Goal: Information Seeking & Learning: Learn about a topic

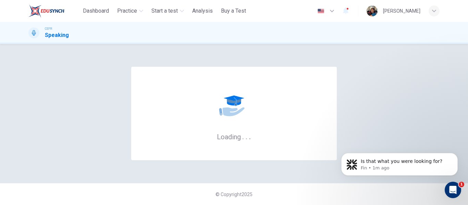
scroll to position [199, 0]
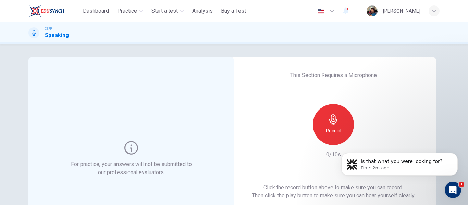
scroll to position [69, 0]
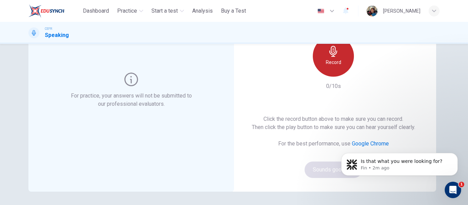
click at [326, 68] on div "Record" at bounding box center [333, 56] width 41 height 41
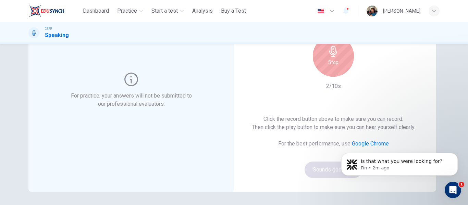
click at [326, 68] on div "Stop" at bounding box center [333, 56] width 41 height 41
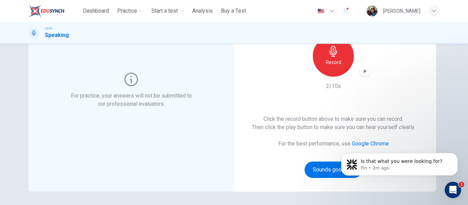
click at [367, 70] on div "button" at bounding box center [365, 71] width 11 height 11
click at [456, 155] on icon "Dismiss notification" at bounding box center [456, 155] width 4 height 4
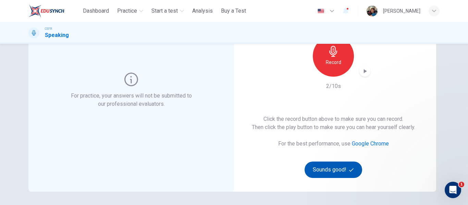
click at [328, 169] on button "Sounds good!" at bounding box center [334, 170] width 58 height 16
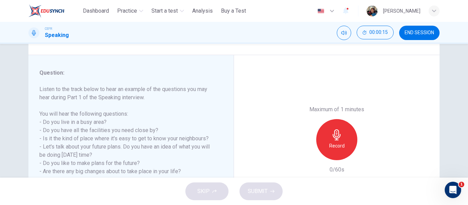
scroll to position [103, 0]
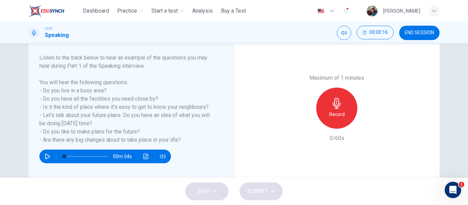
click at [46, 161] on button "button" at bounding box center [47, 157] width 11 height 14
click at [42, 158] on button "button" at bounding box center [47, 157] width 11 height 14
click at [340, 109] on div "Record" at bounding box center [336, 108] width 41 height 41
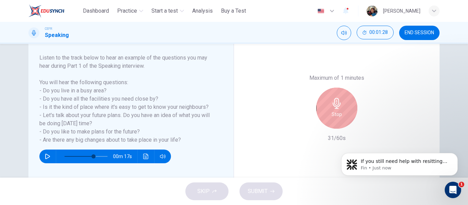
scroll to position [0, 0]
click at [340, 109] on div "Stop" at bounding box center [336, 108] width 41 height 41
type input "**"
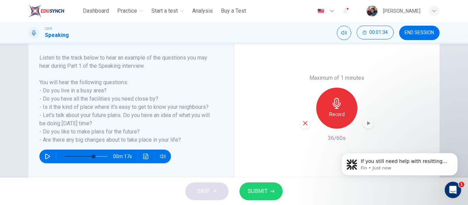
click at [463, 190] on div "SKIP SUBMIT" at bounding box center [234, 191] width 468 height 27
click at [452, 187] on icon "Open Intercom Messenger" at bounding box center [452, 189] width 11 height 11
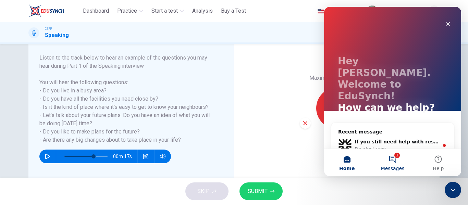
click at [393, 159] on button "1 Messages" at bounding box center [393, 162] width 46 height 27
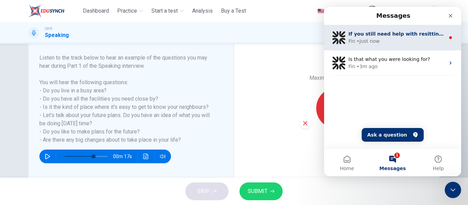
click at [413, 40] on div "Fin • Just now" at bounding box center [397, 41] width 97 height 7
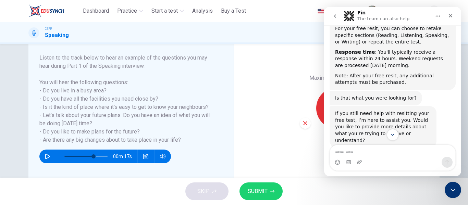
scroll to position [141, 0]
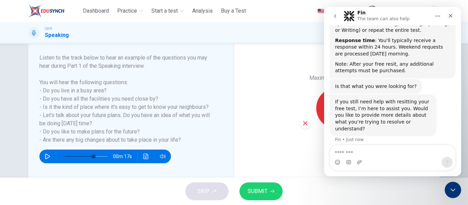
click at [420, 154] on textarea "Message…" at bounding box center [392, 151] width 125 height 12
type textarea "**********"
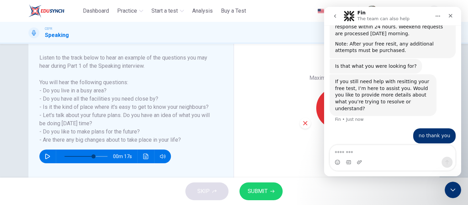
scroll to position [172, 0]
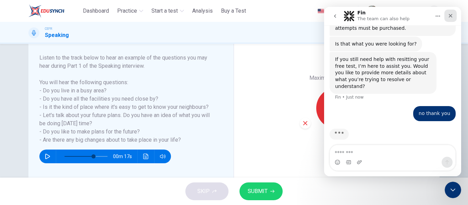
click at [450, 17] on icon "Close" at bounding box center [450, 15] width 5 height 5
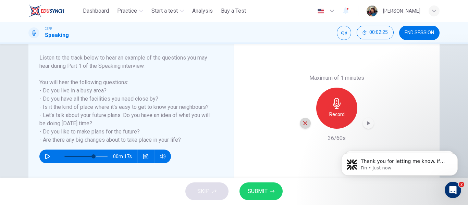
click at [306, 125] on icon "button" at bounding box center [305, 123] width 6 height 6
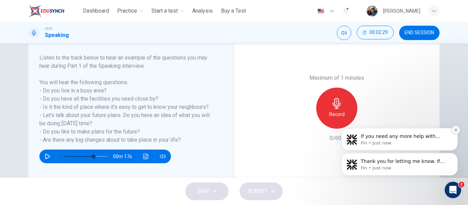
click at [454, 131] on icon "Dismiss notification" at bounding box center [456, 130] width 4 height 4
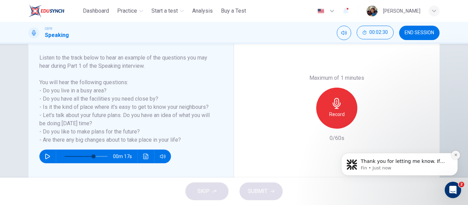
click at [457, 158] on button "Dismiss notification" at bounding box center [455, 155] width 9 height 9
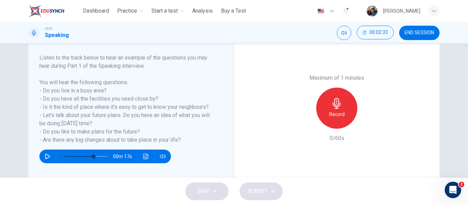
click at [322, 111] on div "Record" at bounding box center [336, 108] width 41 height 41
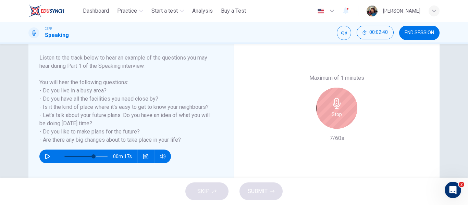
click at [322, 111] on div "Stop" at bounding box center [336, 108] width 41 height 41
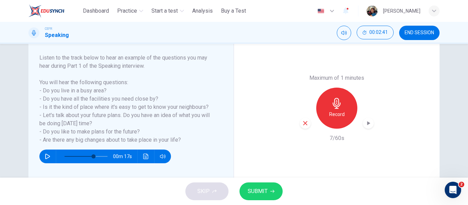
click at [305, 124] on icon "button" at bounding box center [305, 123] width 4 height 4
click at [337, 111] on h6 "Record" at bounding box center [336, 114] width 15 height 8
click at [369, 126] on icon "button" at bounding box center [368, 123] width 7 height 7
click at [302, 126] on icon "button" at bounding box center [305, 123] width 6 height 6
click at [42, 158] on button "button" at bounding box center [47, 157] width 11 height 14
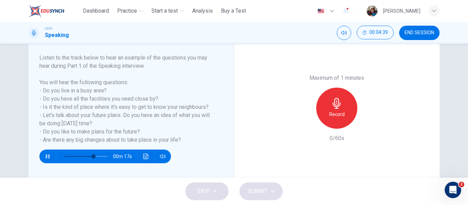
click at [43, 158] on button "button" at bounding box center [47, 157] width 11 height 14
click at [336, 117] on h6 "Record" at bounding box center [336, 114] width 15 height 8
click at [365, 125] on icon "button" at bounding box center [368, 123] width 7 height 7
click at [265, 194] on span "SUBMIT" at bounding box center [258, 192] width 20 height 10
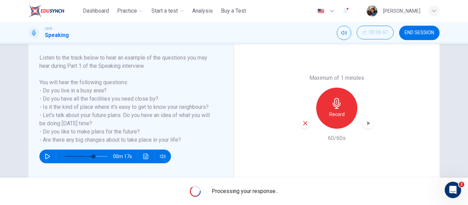
type input "*"
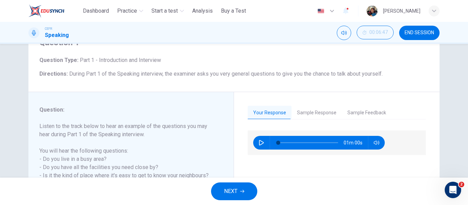
scroll to position [103, 0]
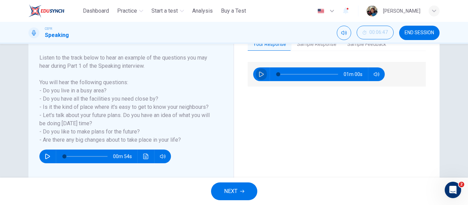
click at [256, 73] on button "button" at bounding box center [261, 75] width 11 height 14
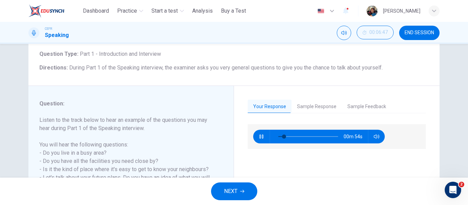
scroll to position [34, 0]
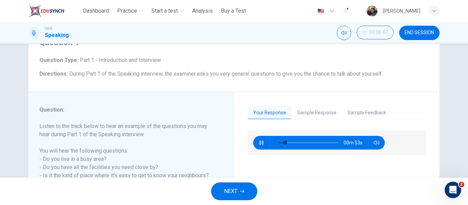
click at [319, 110] on button "Sample Response" at bounding box center [317, 113] width 50 height 14
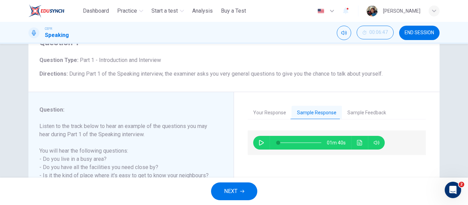
click at [265, 118] on button "Your Response" at bounding box center [270, 113] width 44 height 14
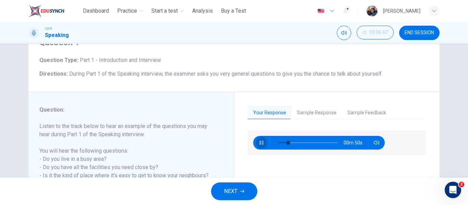
click at [257, 145] on button "button" at bounding box center [261, 143] width 11 height 14
type input "**"
click at [309, 111] on button "Sample Response" at bounding box center [317, 113] width 50 height 14
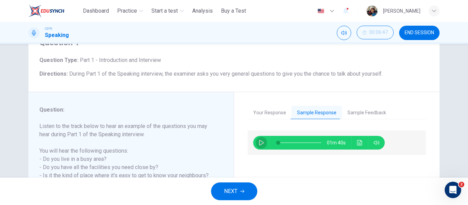
click at [256, 145] on button "button" at bounding box center [261, 143] width 11 height 14
click at [284, 144] on span at bounding box center [286, 143] width 4 height 4
type input "*"
click at [369, 112] on button "Sample Feedback" at bounding box center [367, 113] width 50 height 14
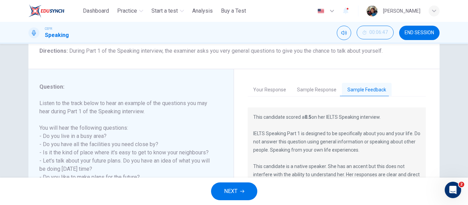
scroll to position [103, 0]
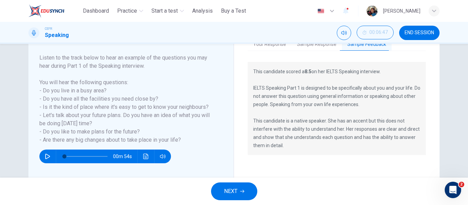
click at [249, 193] on button "NEXT" at bounding box center [234, 192] width 46 height 18
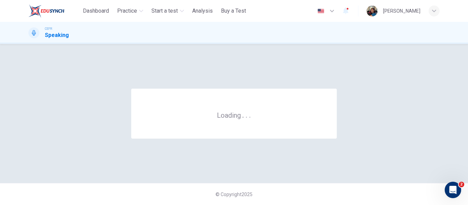
scroll to position [0, 0]
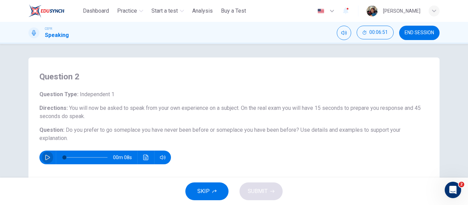
click at [45, 159] on icon "button" at bounding box center [47, 157] width 5 height 5
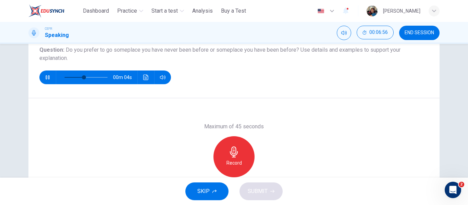
scroll to position [69, 0]
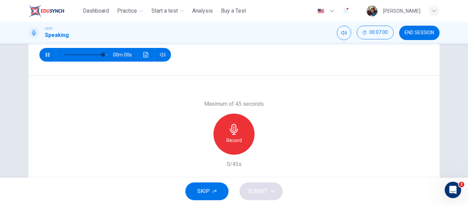
type input "*"
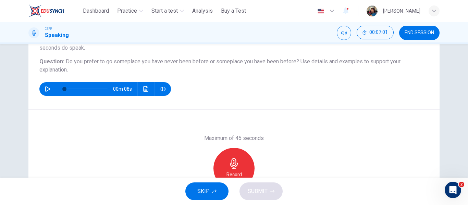
click at [239, 155] on div "Record" at bounding box center [234, 168] width 41 height 41
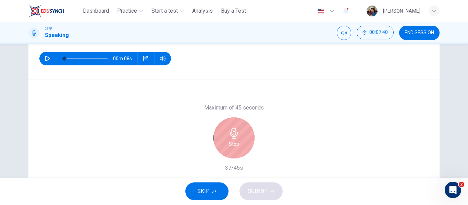
scroll to position [97, 0]
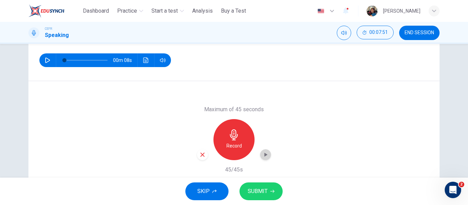
click at [264, 154] on icon "button" at bounding box center [265, 154] width 7 height 7
click at [263, 191] on span "SUBMIT" at bounding box center [258, 192] width 20 height 10
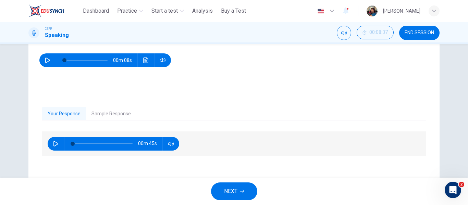
click at [115, 117] on button "Sample Response" at bounding box center [111, 114] width 50 height 14
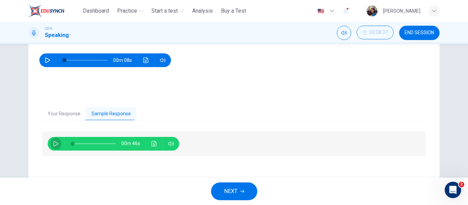
click at [56, 142] on icon "button" at bounding box center [55, 143] width 5 height 5
type input "*"
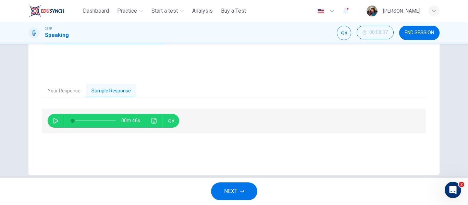
scroll to position [132, 0]
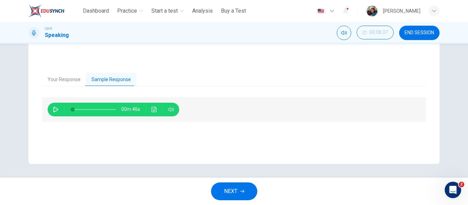
click at [245, 189] on button "NEXT" at bounding box center [234, 192] width 46 height 18
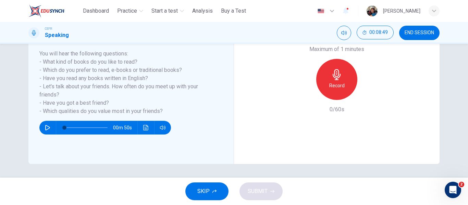
scroll to position [97, 0]
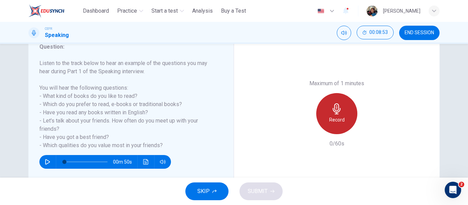
click at [331, 119] on h6 "Record" at bounding box center [336, 120] width 15 height 8
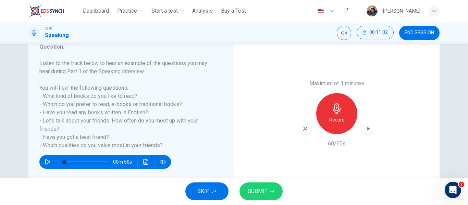
click at [303, 130] on icon "button" at bounding box center [305, 129] width 4 height 4
click at [342, 119] on h6 "Record" at bounding box center [336, 120] width 15 height 8
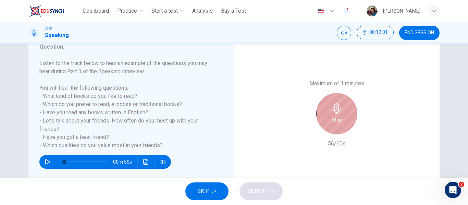
click at [341, 115] on div "Stop" at bounding box center [336, 113] width 41 height 41
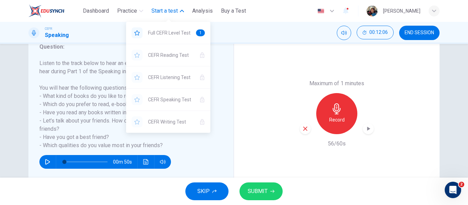
click at [168, 14] on span "Start a test" at bounding box center [164, 11] width 26 height 8
click at [180, 10] on button "Start a test" at bounding box center [168, 11] width 38 height 12
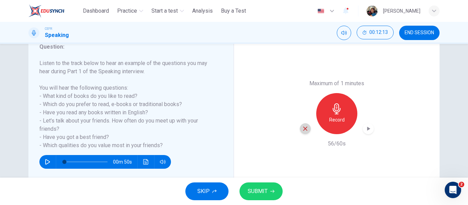
click at [305, 129] on icon "button" at bounding box center [305, 129] width 6 height 6
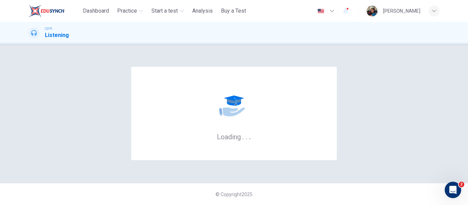
scroll to position [191, 0]
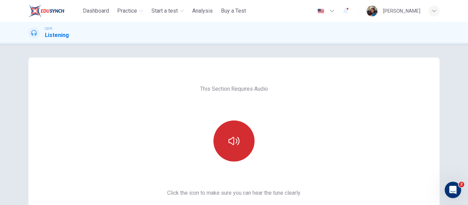
click at [224, 148] on button "button" at bounding box center [234, 141] width 41 height 41
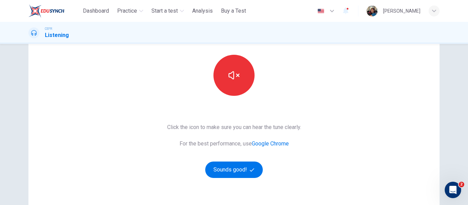
scroll to position [69, 0]
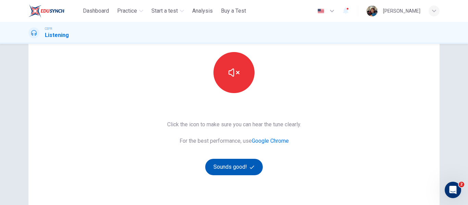
click at [229, 173] on button "Sounds good!" at bounding box center [234, 167] width 58 height 16
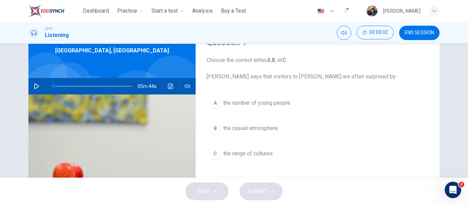
scroll to position [0, 0]
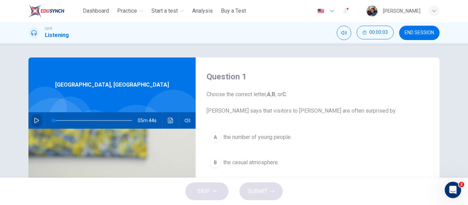
click at [38, 119] on button "button" at bounding box center [36, 120] width 11 height 16
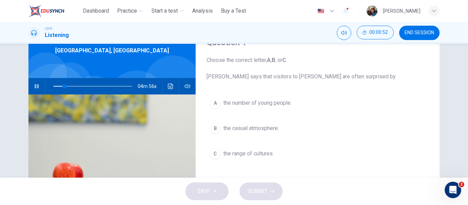
drag, startPoint x: 246, startPoint y: 76, endPoint x: 370, endPoint y: 77, distance: 124.4
click at [370, 77] on span "Choose the correct letter, A , B , or C . [PERSON_NAME] says that visitors to […" at bounding box center [318, 68] width 222 height 25
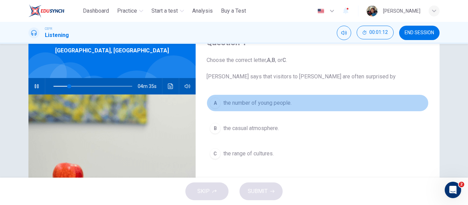
click at [277, 101] on span "the number of young people." at bounding box center [257, 103] width 68 height 8
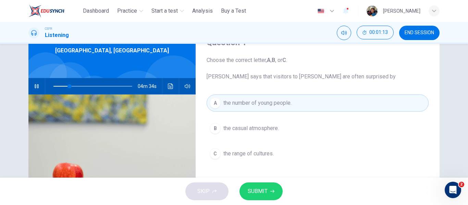
click at [272, 193] on icon "button" at bounding box center [272, 192] width 4 height 4
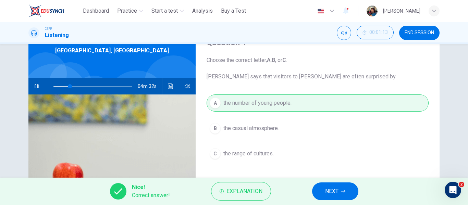
click at [314, 198] on div "Nice! Correct answer! Explanation NEXT" at bounding box center [234, 191] width 468 height 27
click at [324, 196] on button "NEXT" at bounding box center [335, 192] width 46 height 18
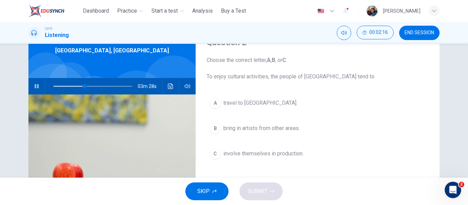
click at [256, 156] on span "involve themselves in production." at bounding box center [263, 154] width 80 height 8
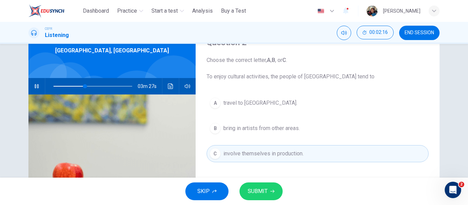
click at [270, 192] on icon "button" at bounding box center [272, 191] width 4 height 3
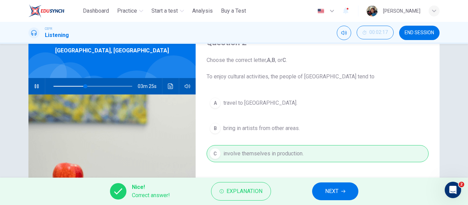
click at [327, 194] on span "NEXT" at bounding box center [331, 192] width 13 height 10
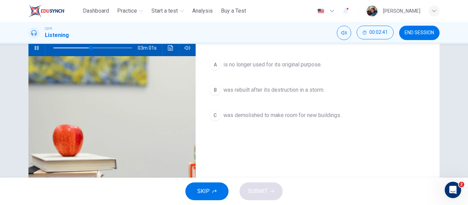
scroll to position [69, 0]
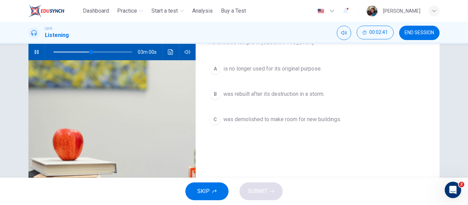
click at [268, 96] on span "was rebuilt after its destruction in a storm." at bounding box center [273, 94] width 101 height 8
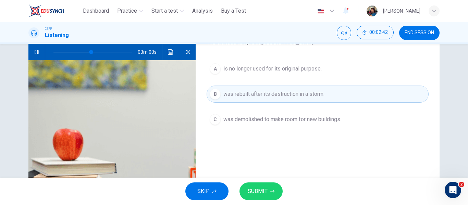
click at [266, 197] on button "SUBMIT" at bounding box center [261, 192] width 43 height 18
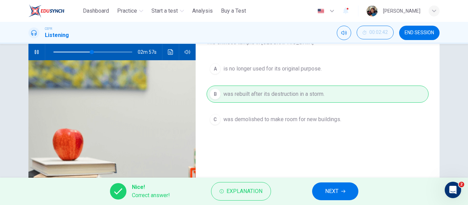
click at [339, 190] on button "NEXT" at bounding box center [335, 192] width 46 height 18
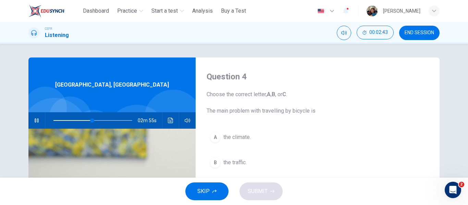
scroll to position [34, 0]
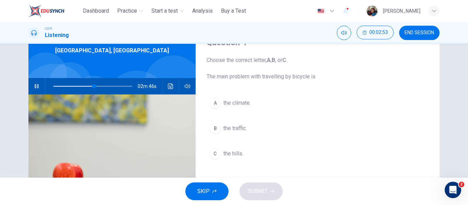
click at [243, 101] on span "the climate." at bounding box center [236, 103] width 27 height 8
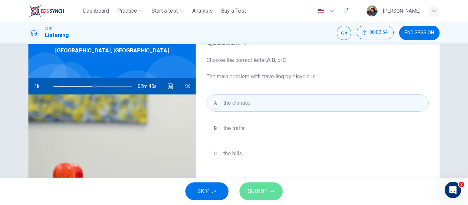
click at [258, 189] on span "SUBMIT" at bounding box center [258, 192] width 20 height 10
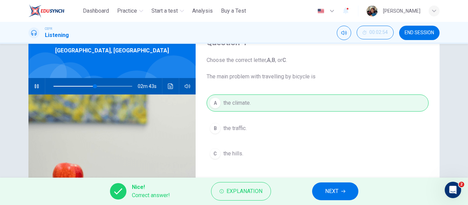
click at [323, 197] on button "NEXT" at bounding box center [335, 192] width 46 height 18
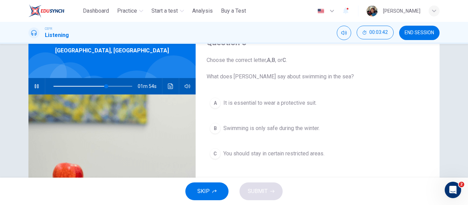
click at [291, 155] on span "You should stay in certain restricted areas." at bounding box center [273, 154] width 101 height 8
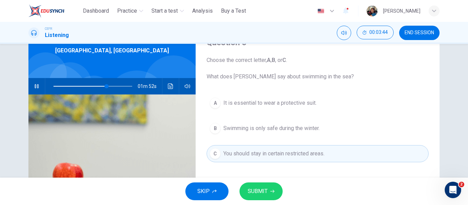
click at [275, 189] on button "SUBMIT" at bounding box center [261, 192] width 43 height 18
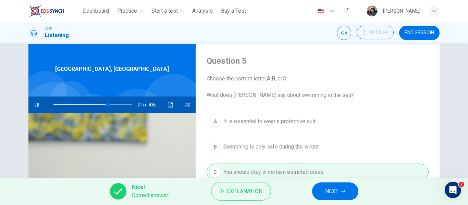
scroll to position [0, 0]
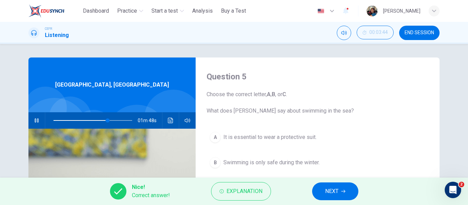
click at [347, 196] on button "NEXT" at bounding box center [335, 192] width 46 height 18
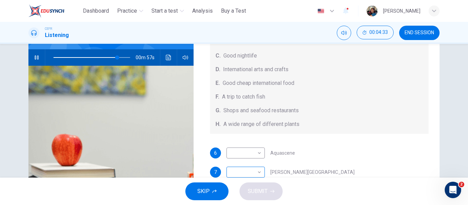
scroll to position [77, 0]
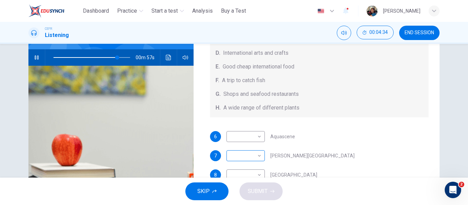
click at [255, 156] on body "This site uses cookies, as explained in our Privacy Policy . If you agree to th…" at bounding box center [234, 102] width 468 height 205
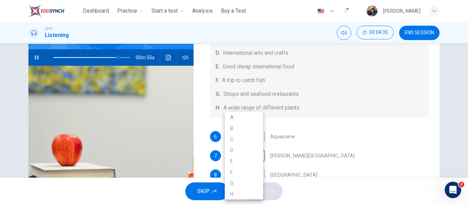
click at [242, 162] on li "E" at bounding box center [244, 161] width 38 height 11
type input "**"
type input "*"
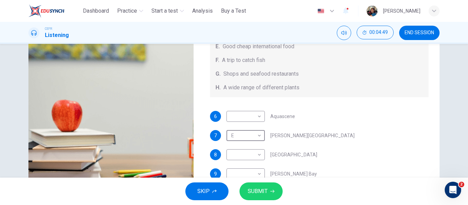
scroll to position [69, 0]
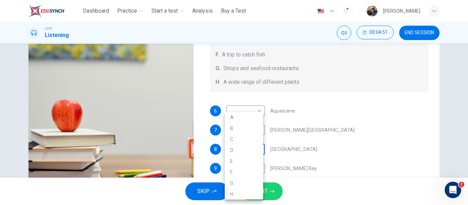
click at [252, 150] on body "This site uses cookies, as explained in our Privacy Policy . If you agree to th…" at bounding box center [234, 102] width 468 height 205
click at [239, 179] on li "G" at bounding box center [244, 183] width 38 height 11
type input "**"
type input "*"
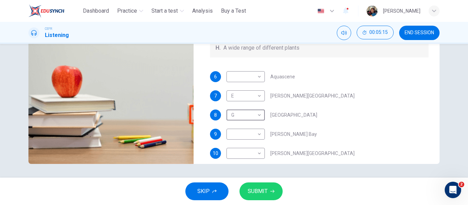
scroll to position [77, 0]
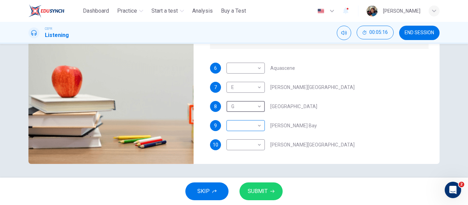
click at [255, 121] on body "This site uses cookies, as explained in our Privacy Policy . If you agree to th…" at bounding box center [234, 102] width 468 height 205
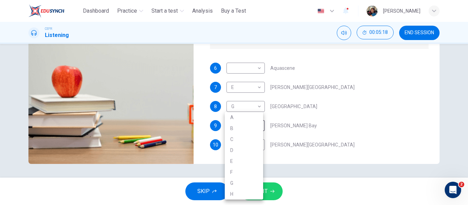
click at [242, 191] on li "H" at bounding box center [244, 194] width 38 height 11
type input "**"
type input "*"
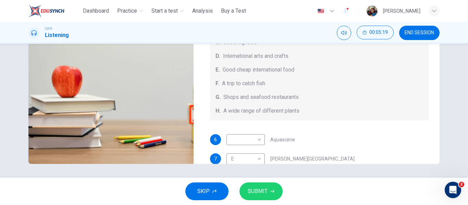
scroll to position [0, 0]
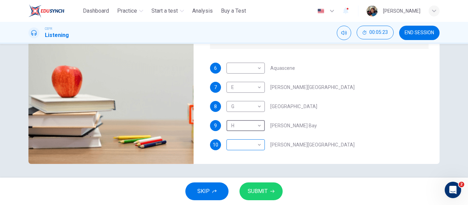
click at [257, 144] on body "This site uses cookies, as explained in our Privacy Policy . If you agree to th…" at bounding box center [234, 102] width 468 height 205
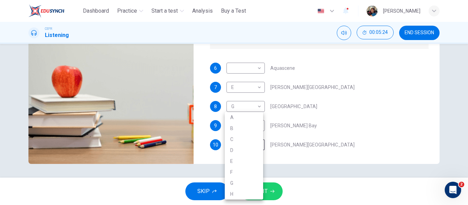
click at [258, 135] on li "C" at bounding box center [244, 139] width 38 height 11
type input "**"
type input "*"
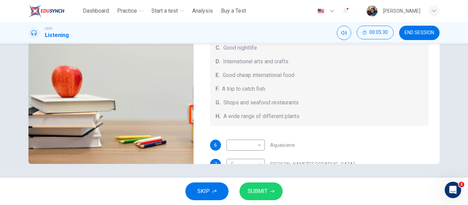
type input "*"
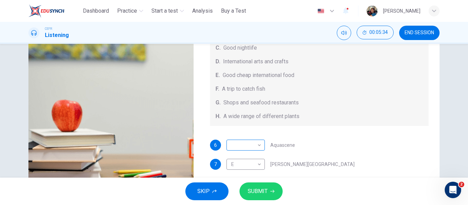
click at [250, 145] on body "This site uses cookies, as explained in our Privacy Policy . If you agree to th…" at bounding box center [234, 102] width 468 height 205
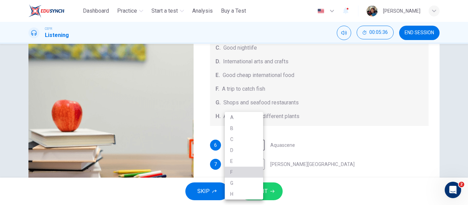
click at [243, 168] on li "F" at bounding box center [244, 172] width 38 height 11
type input "*"
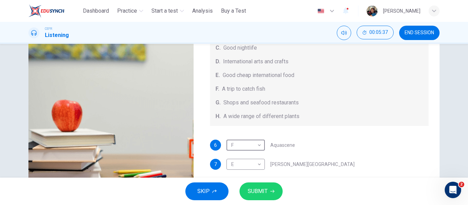
click at [282, 198] on div "SKIP SUBMIT" at bounding box center [234, 191] width 468 height 27
click at [266, 196] on button "SUBMIT" at bounding box center [261, 192] width 43 height 18
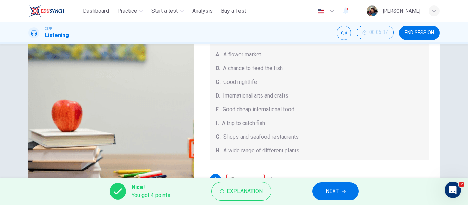
click at [336, 205] on div "Nice! You got 4 points Explanation NEXT" at bounding box center [234, 191] width 468 height 27
click at [338, 197] on button "NEXT" at bounding box center [336, 192] width 46 height 18
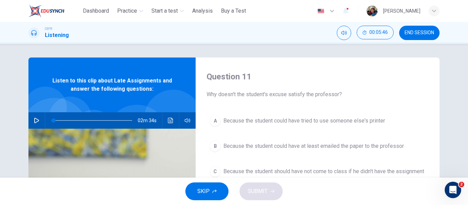
click at [35, 120] on icon "button" at bounding box center [36, 120] width 5 height 5
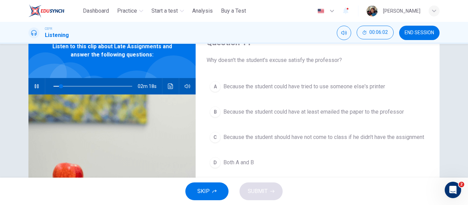
scroll to position [16, 0]
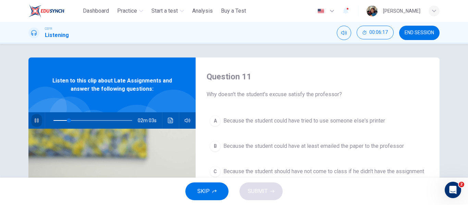
click at [35, 117] on button "button" at bounding box center [36, 120] width 11 height 16
type input "**"
